Goal: Learn about a topic

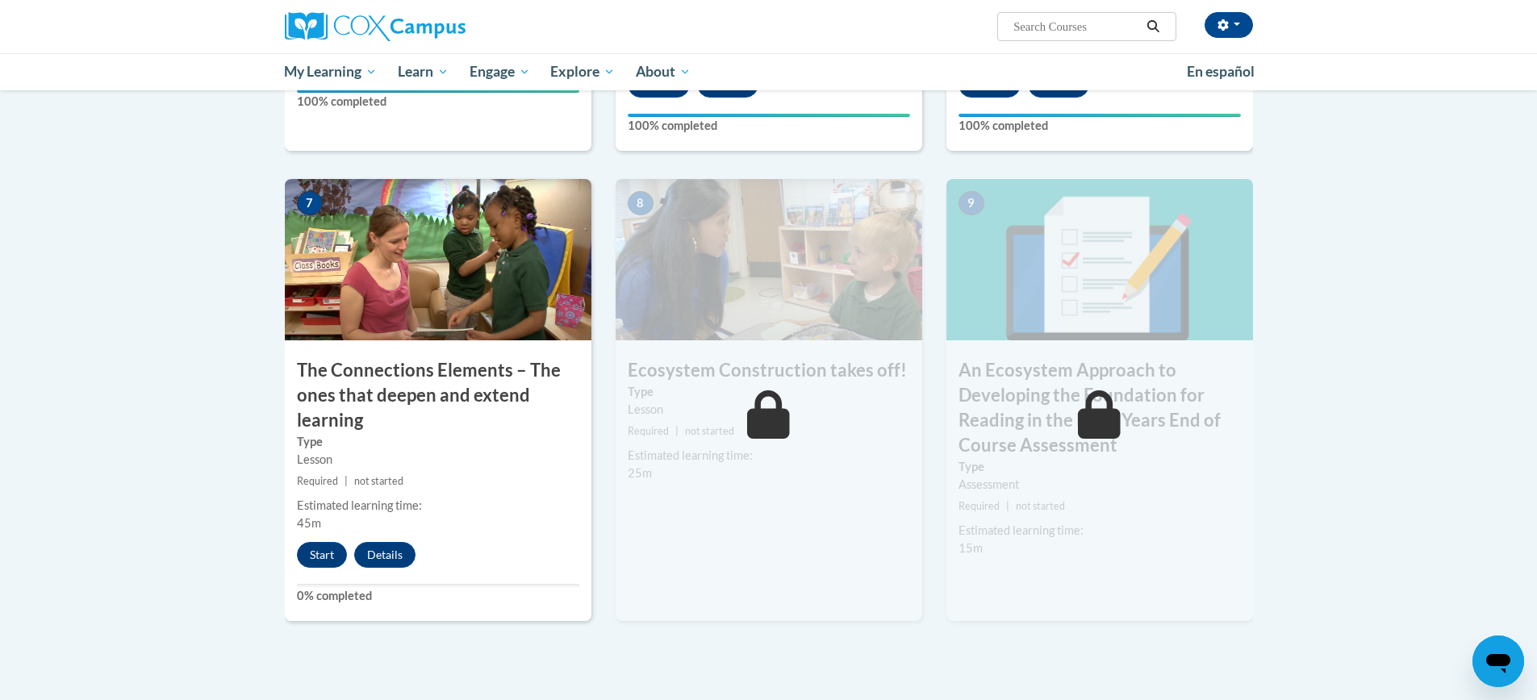
scroll to position [1174, 0]
click at [323, 552] on button "Start" at bounding box center [322, 554] width 50 height 26
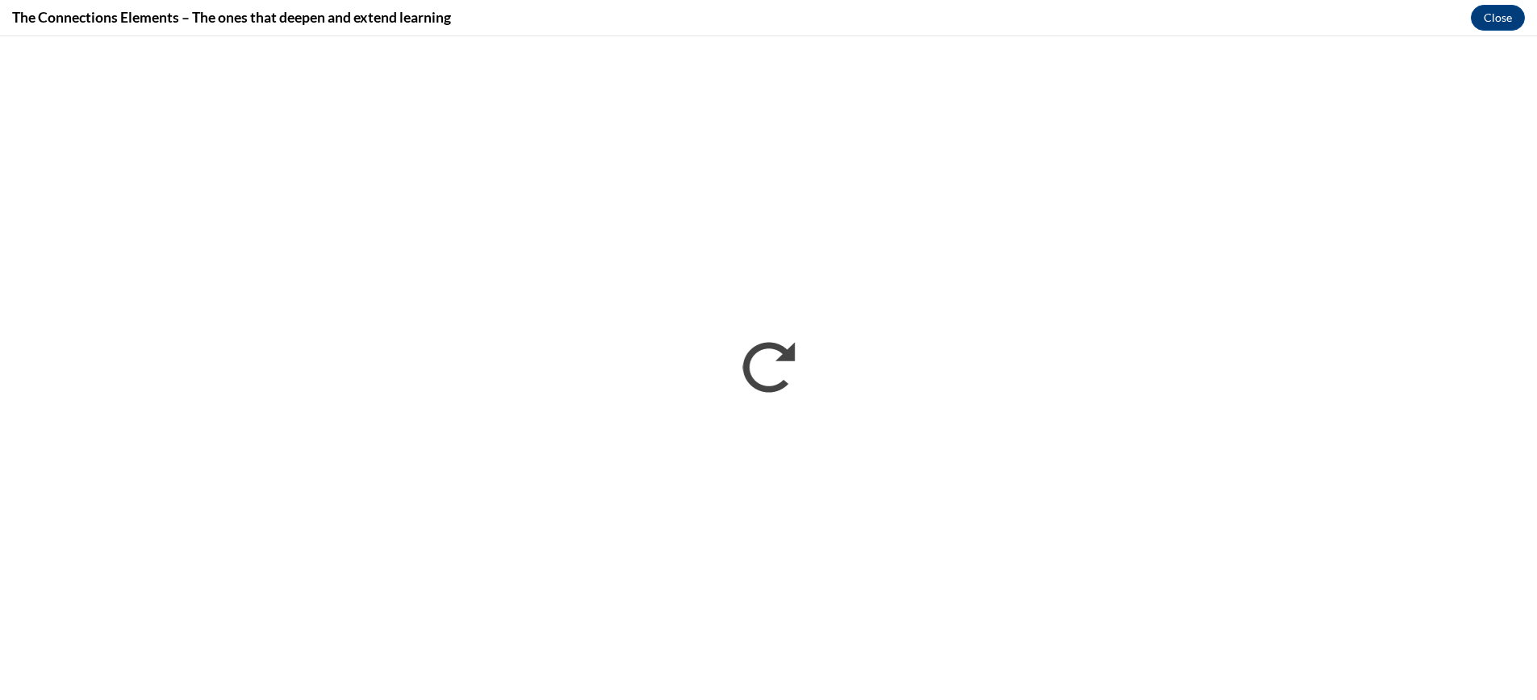
scroll to position [0, 0]
